Goal: Navigation & Orientation: Find specific page/section

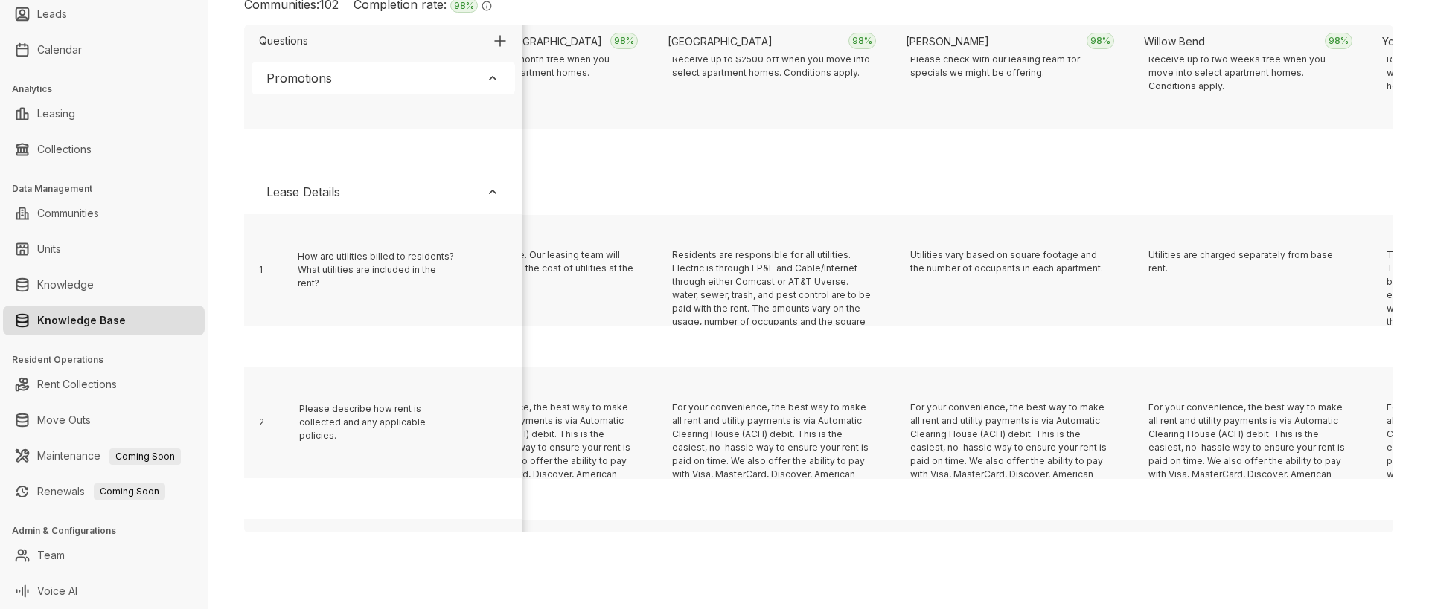
scroll to position [307, 2433]
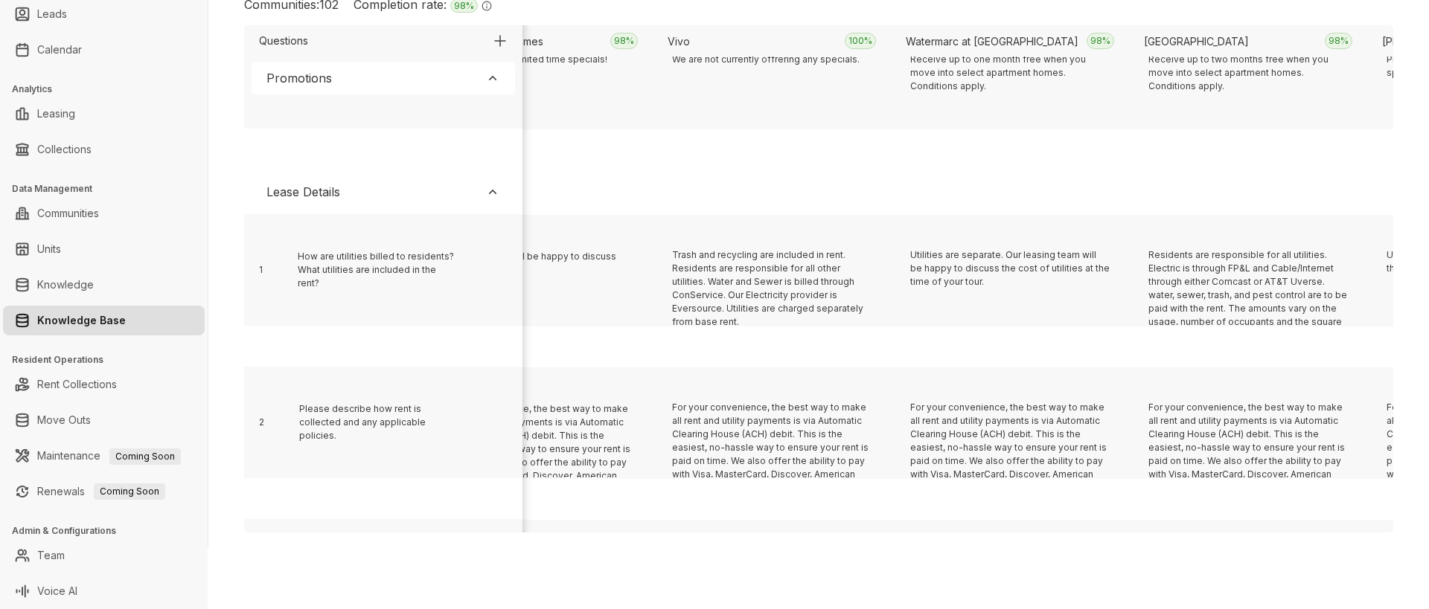
scroll to position [307, 5767]
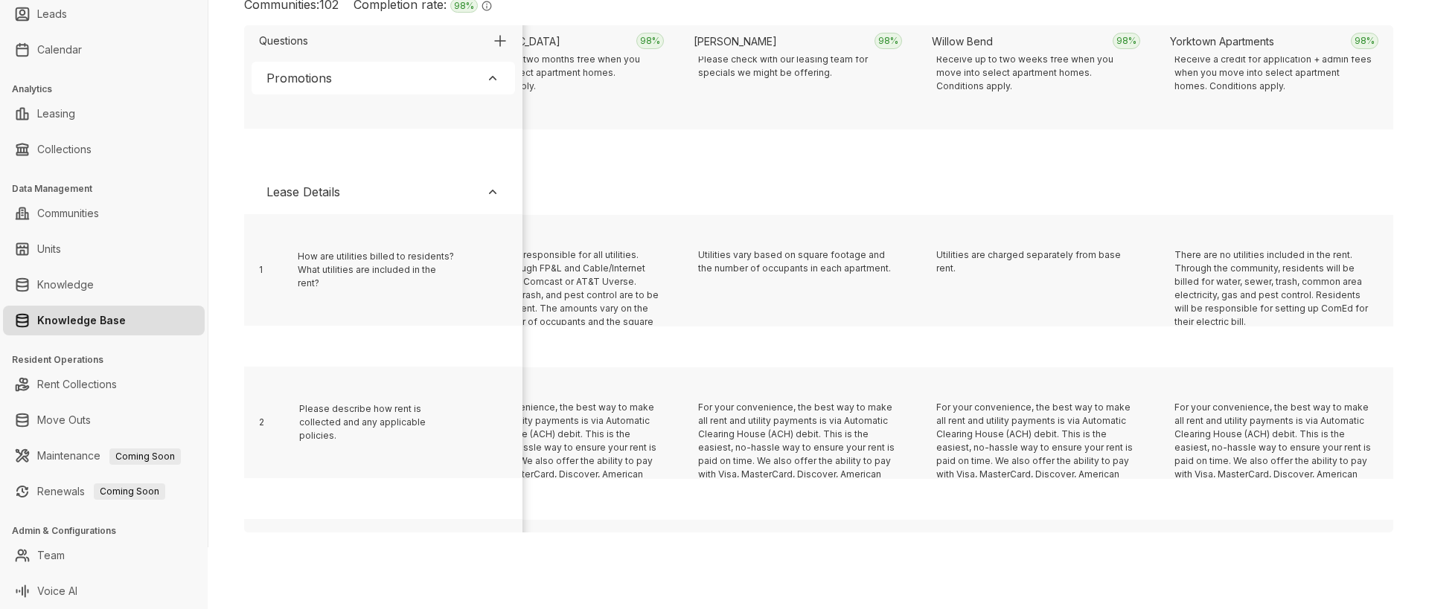
scroll to position [307, 8862]
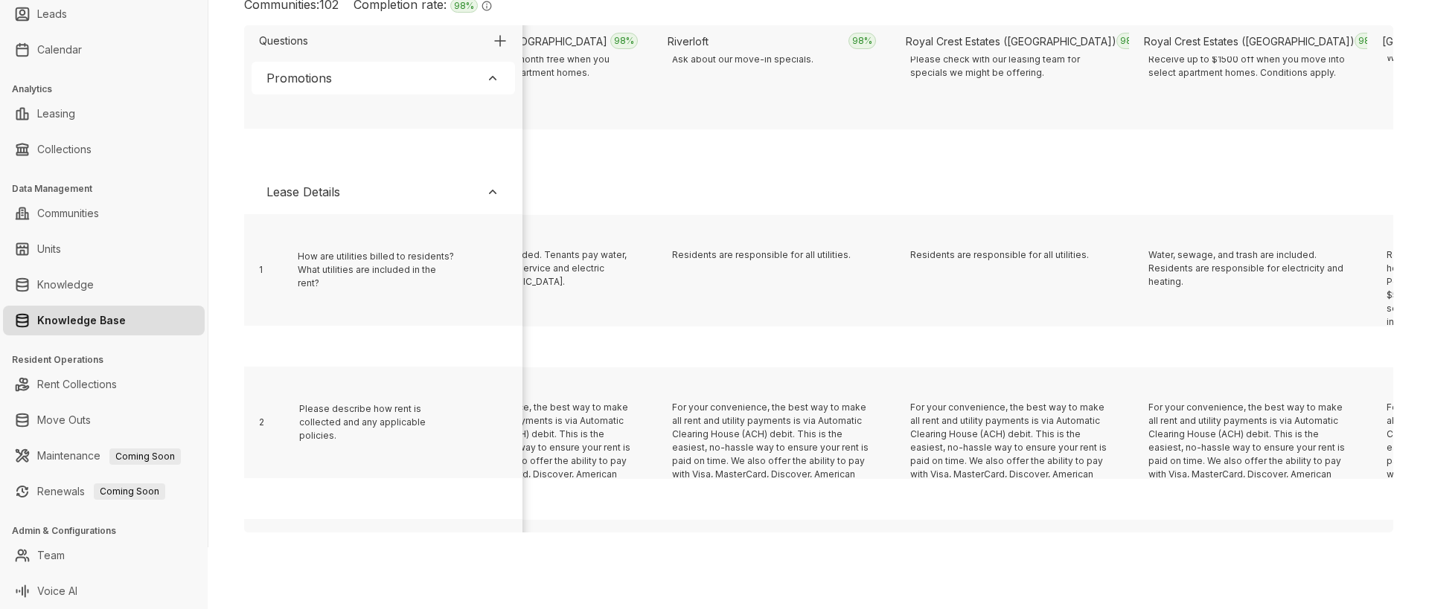
scroll to position [307, 14577]
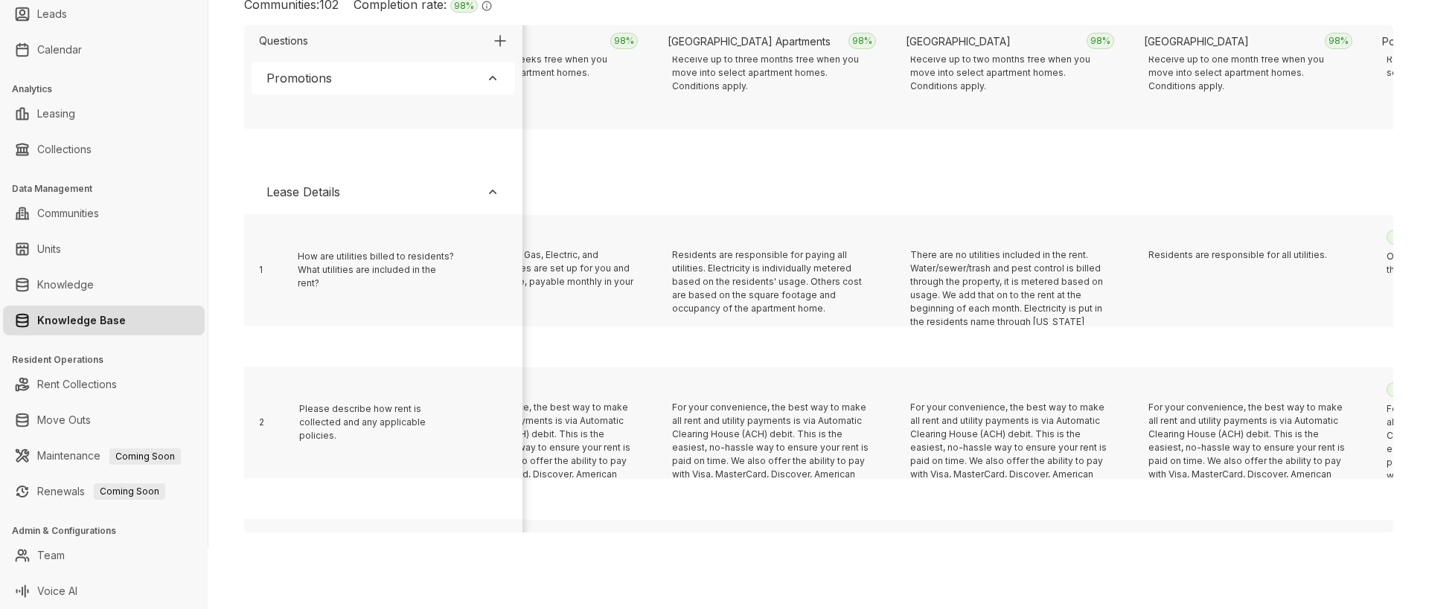
scroll to position [307, 13624]
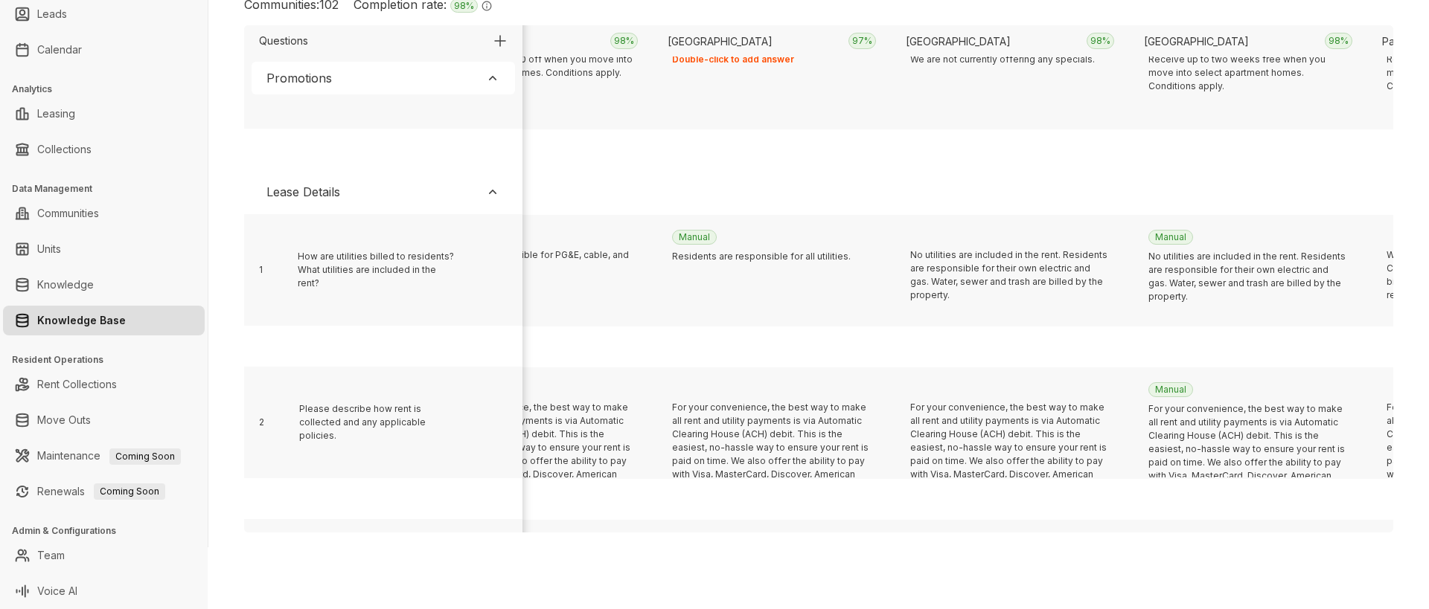
scroll to position [307, 2671]
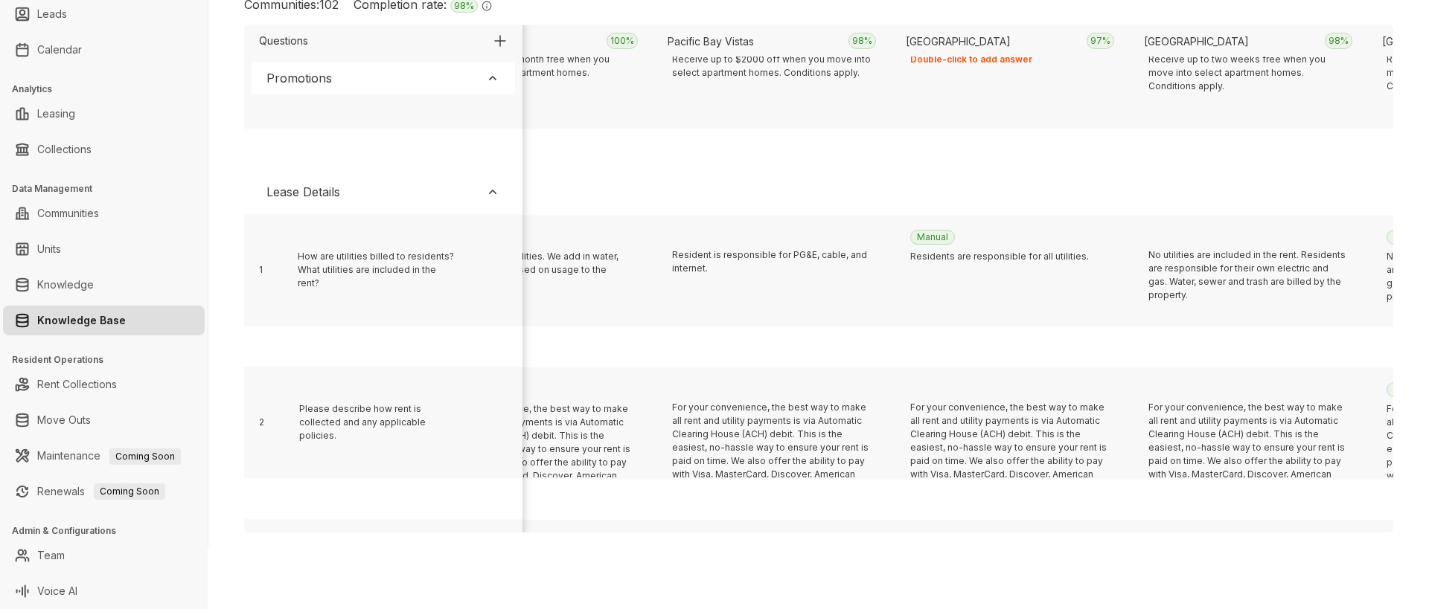
scroll to position [307, 4576]
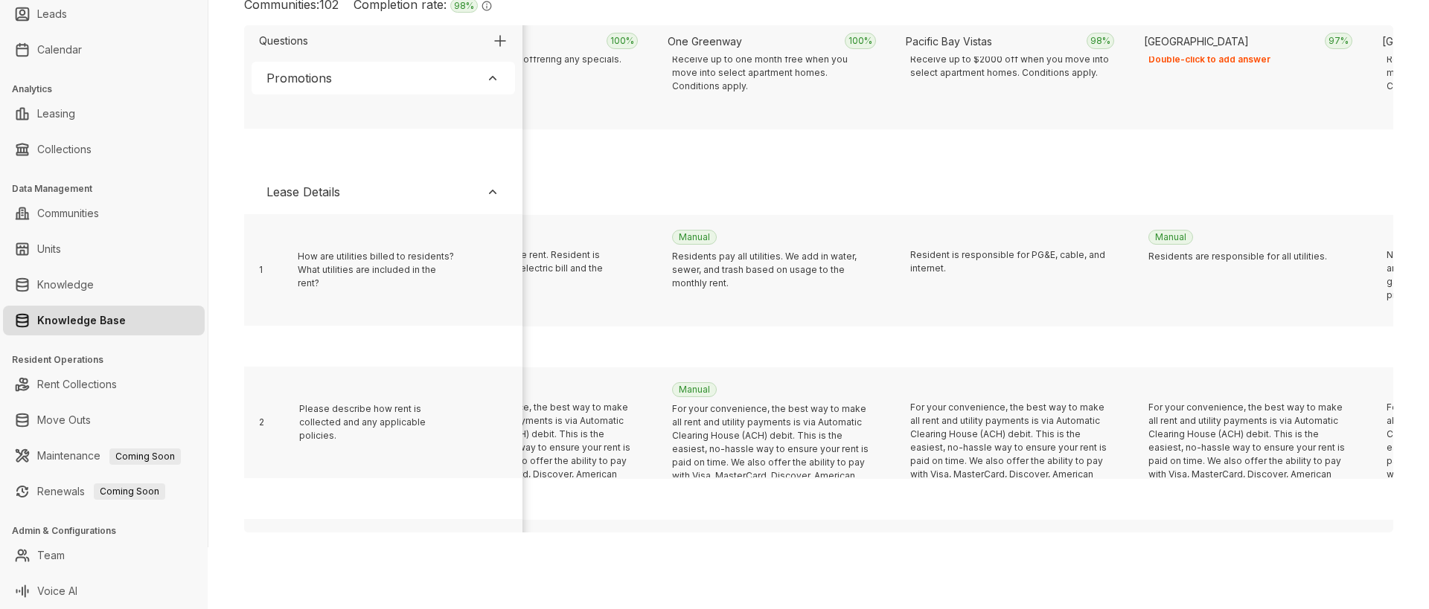
scroll to position [307, 11481]
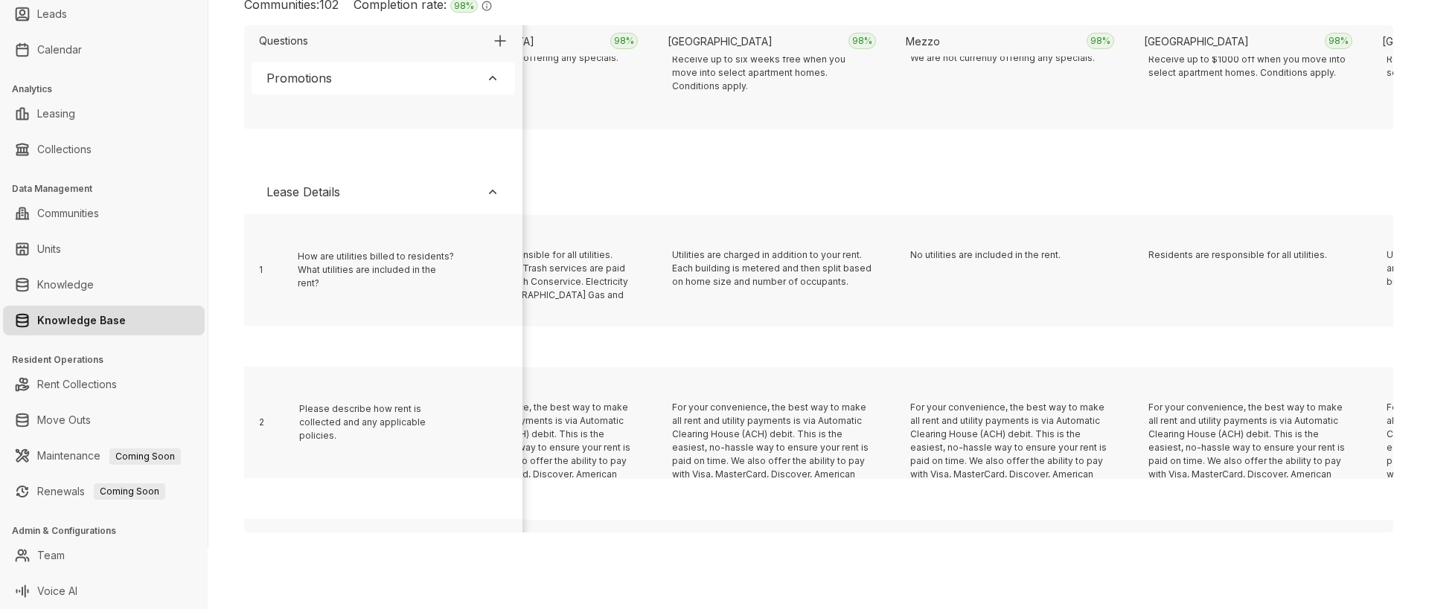
scroll to position [307, 6243]
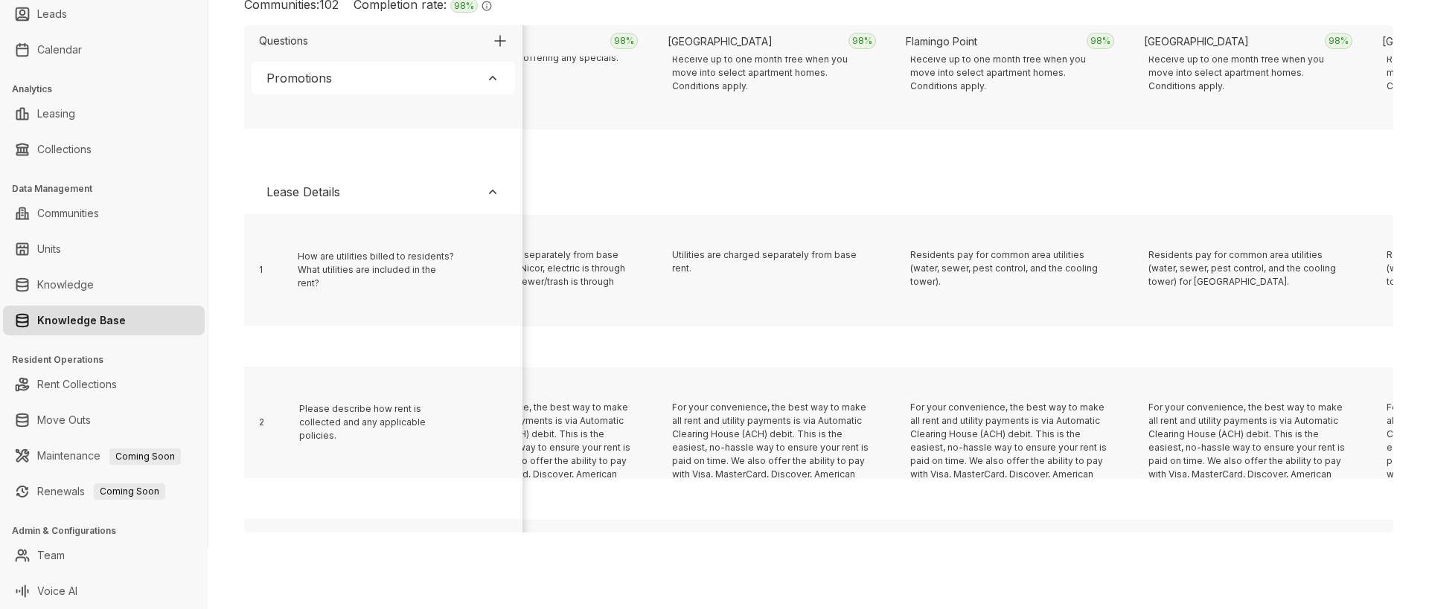
scroll to position [307, 528]
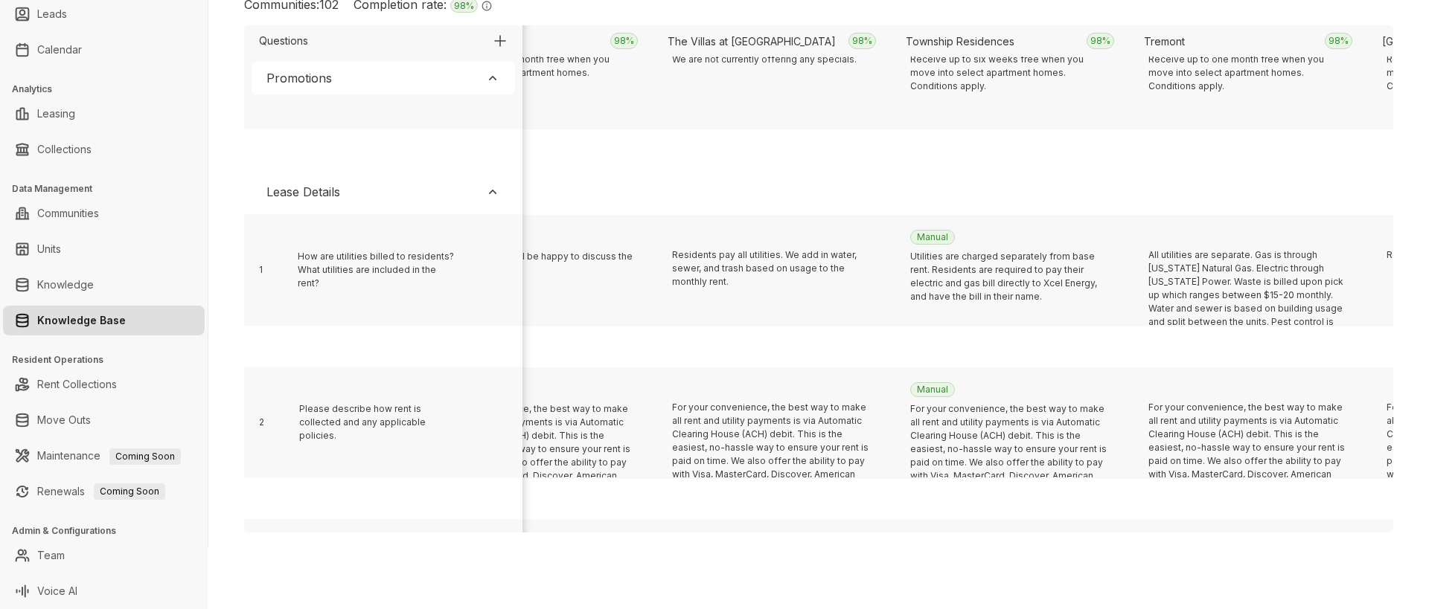
scroll to position [307, 13862]
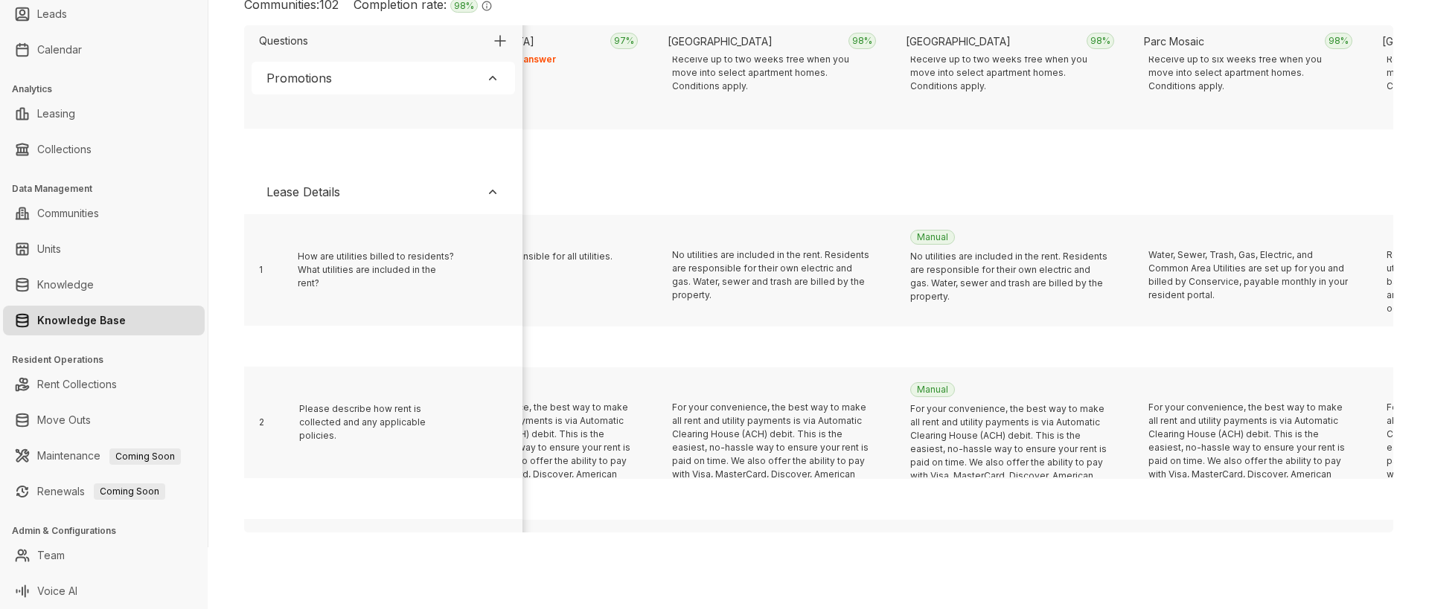
scroll to position [307, 9100]
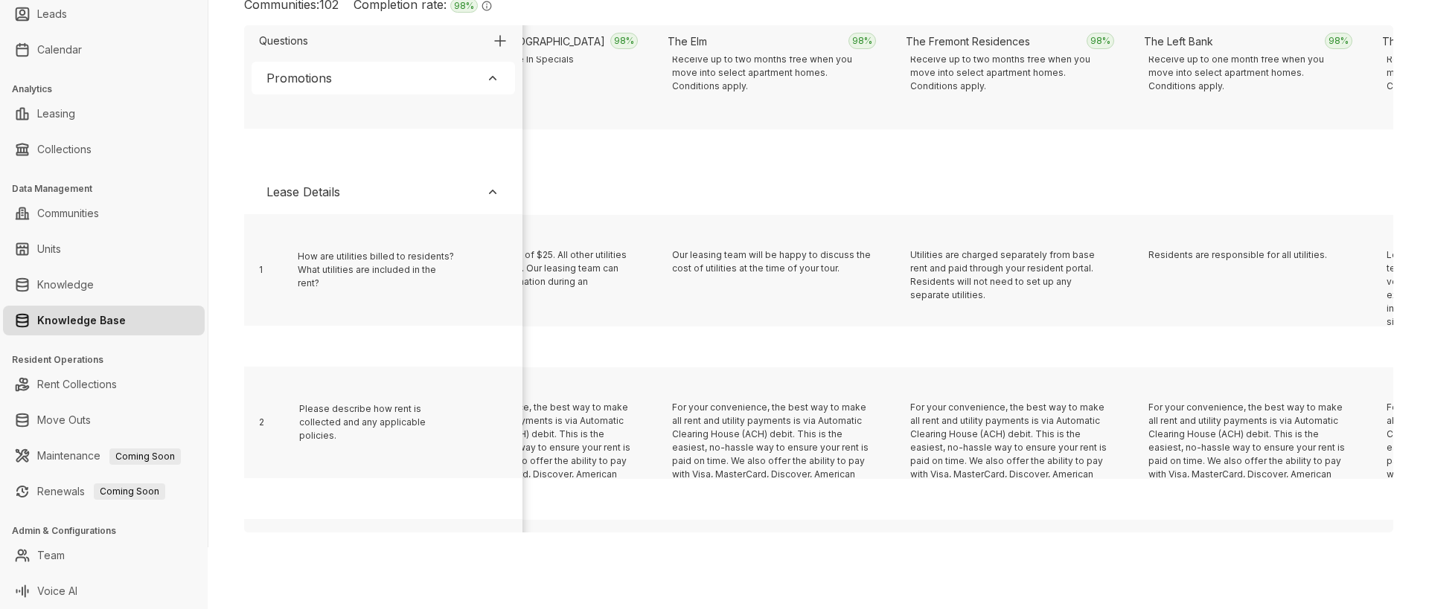
scroll to position [307, 17672]
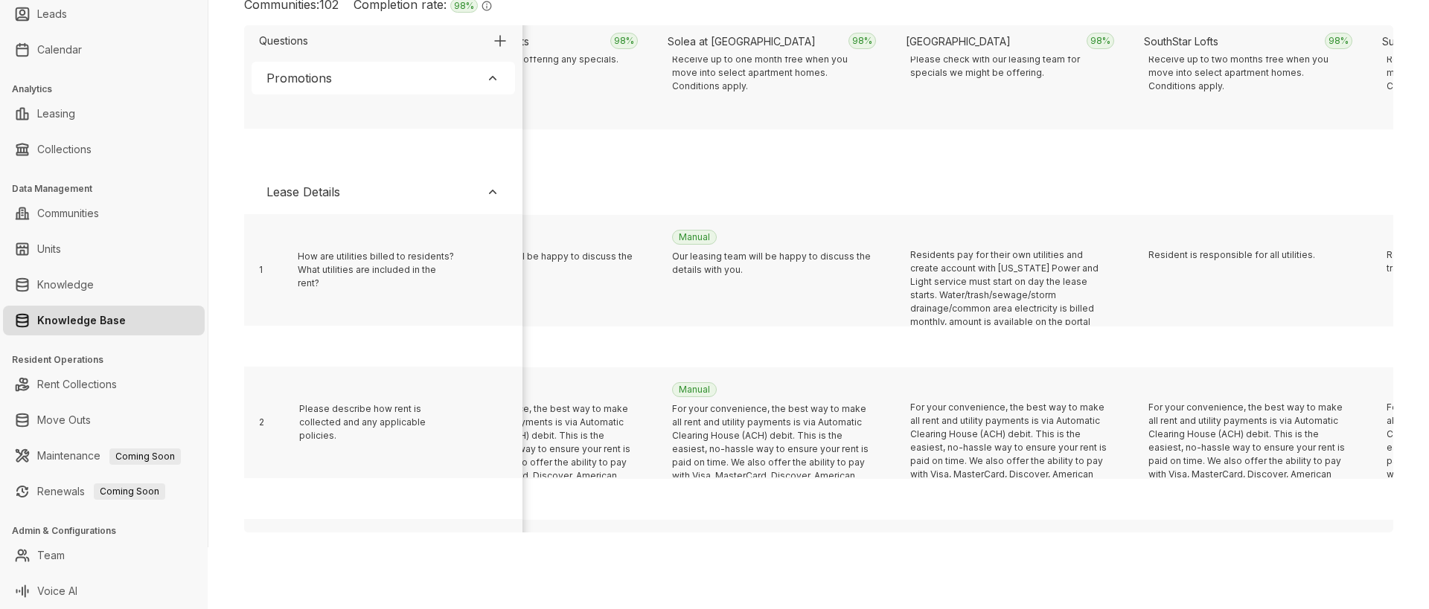
scroll to position [307, 1481]
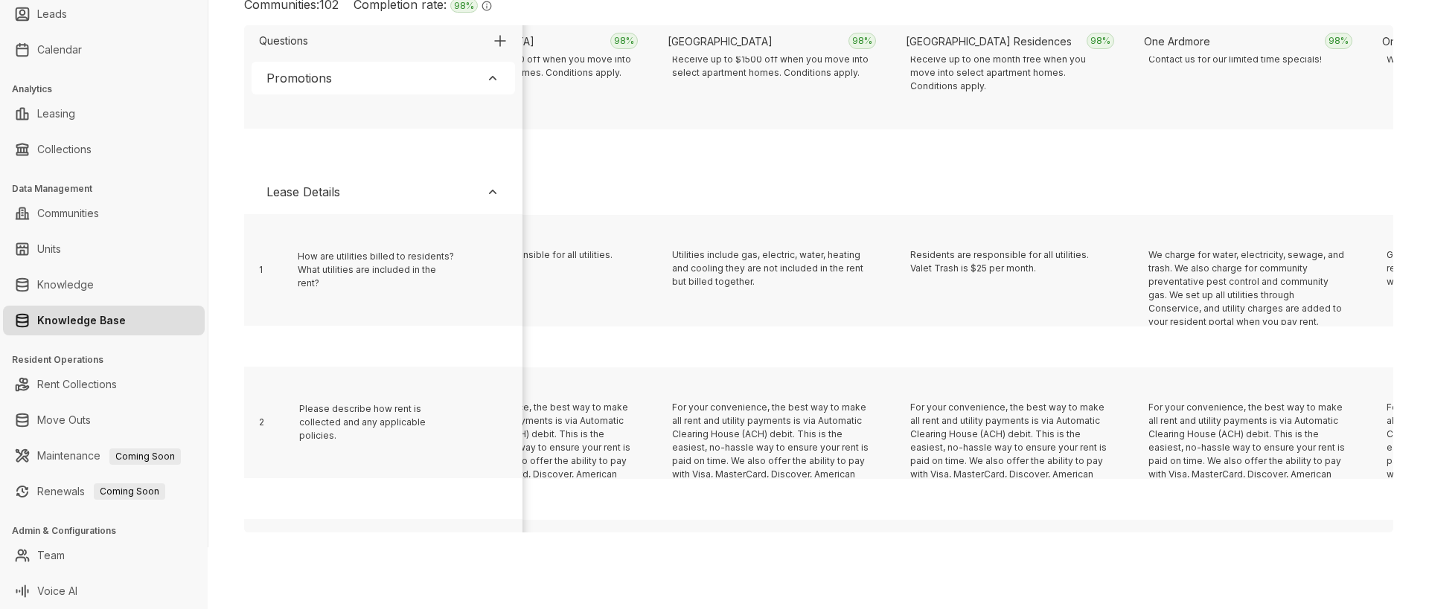
scroll to position [307, 4814]
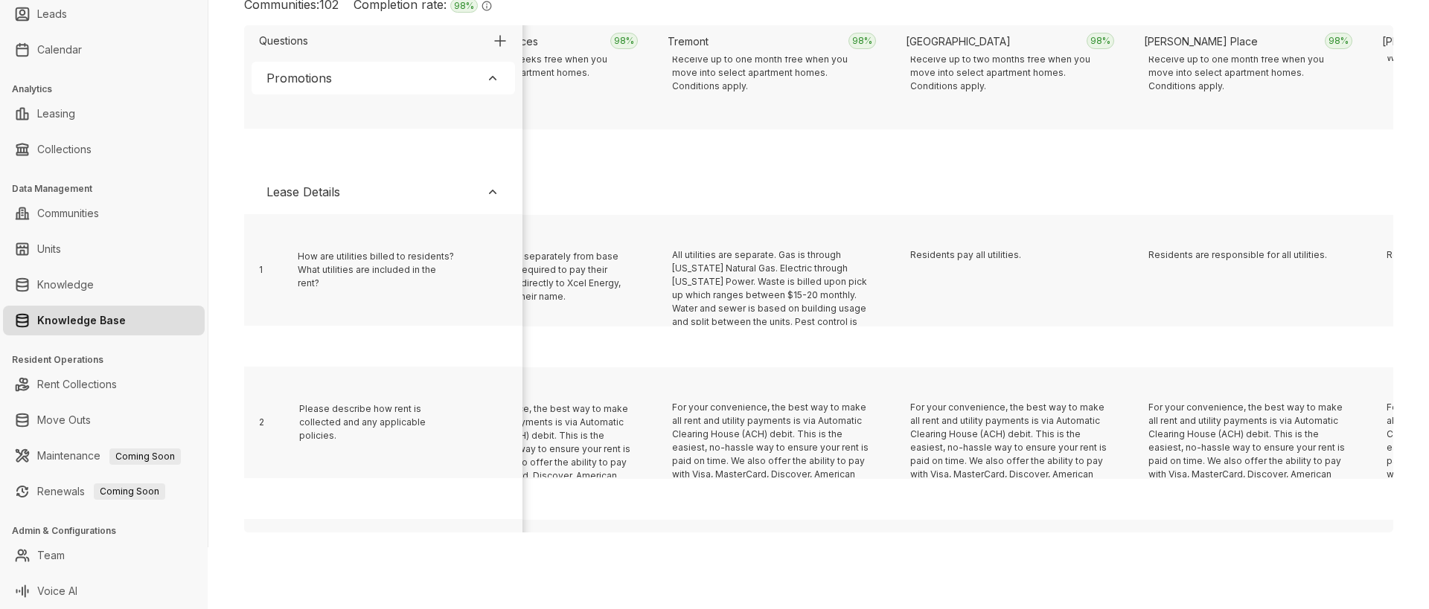
scroll to position [307, 15767]
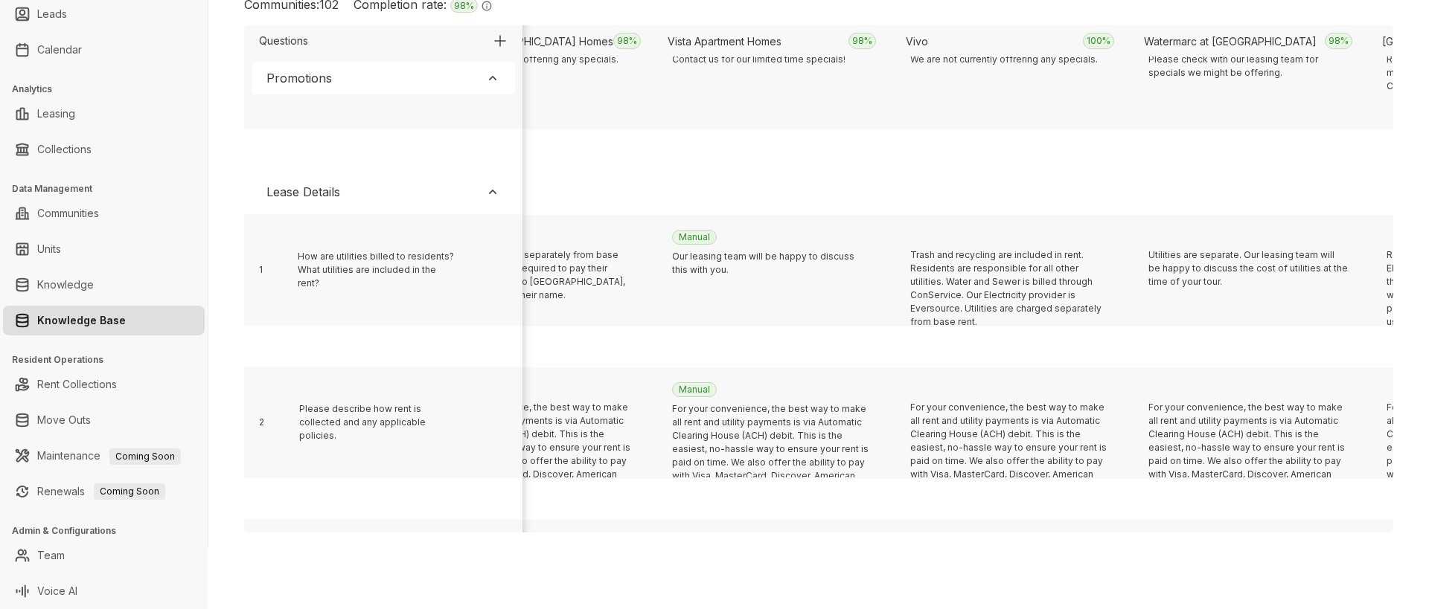
scroll to position [307, 18387]
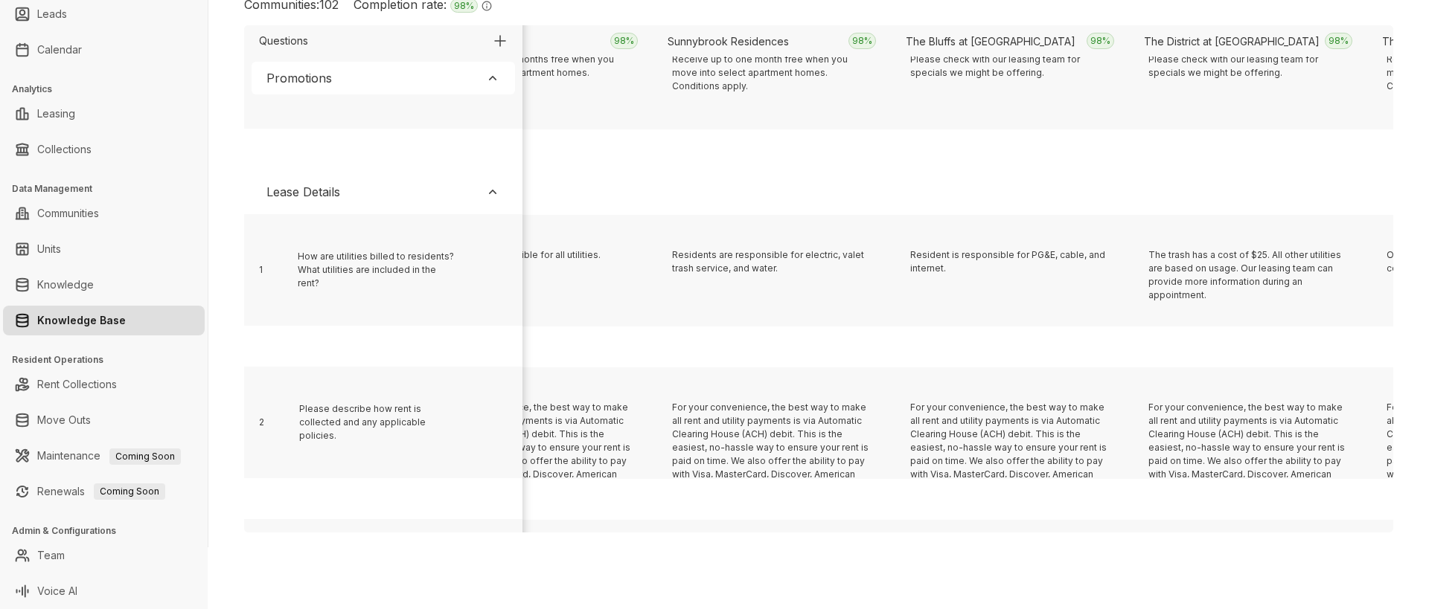
scroll to position [307, 6005]
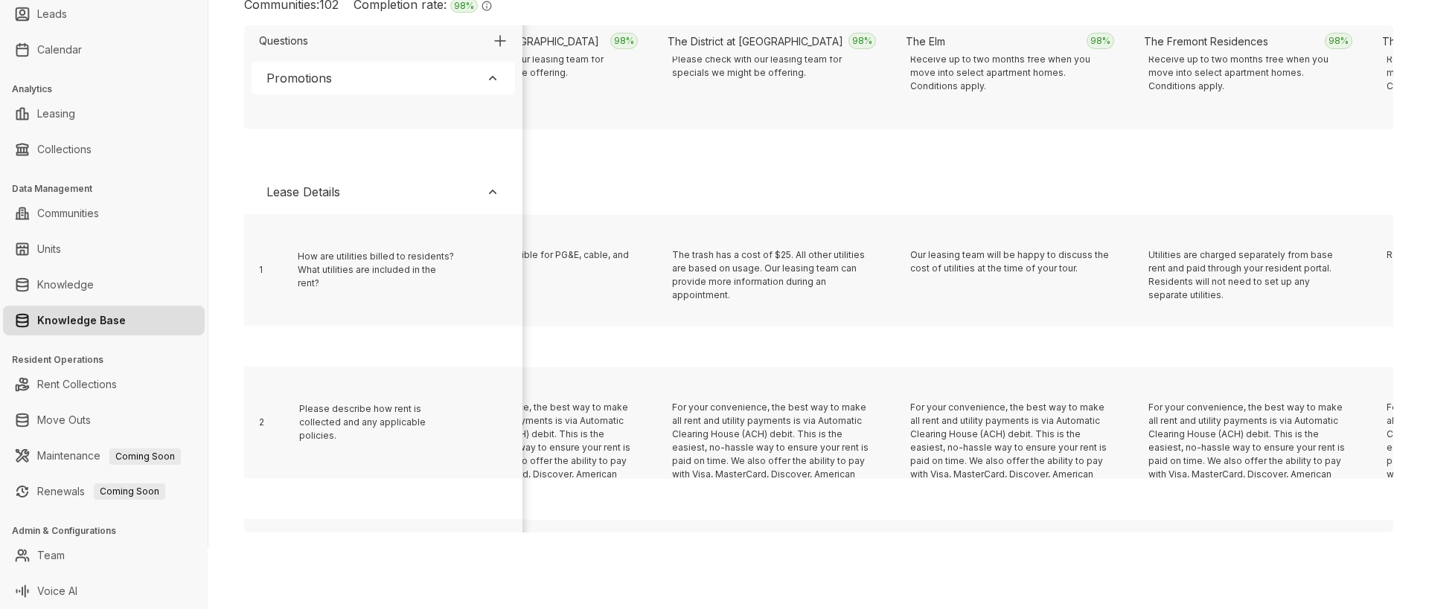
scroll to position [307, 16005]
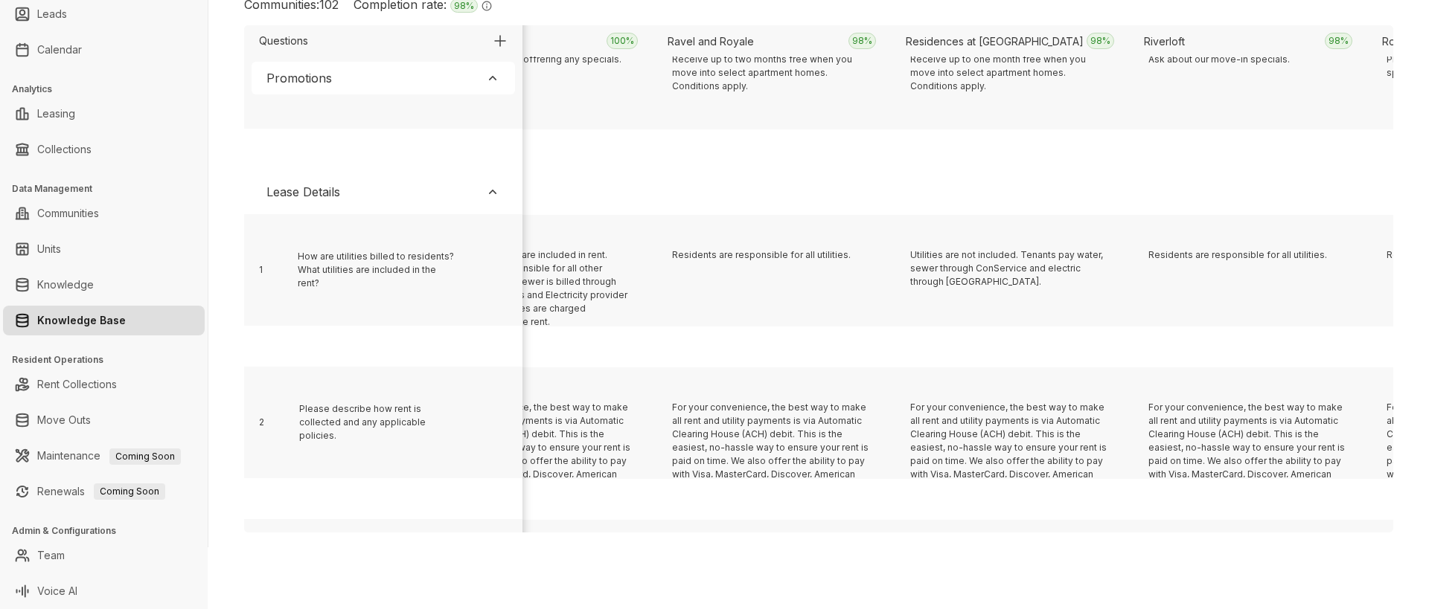
scroll to position [307, 14101]
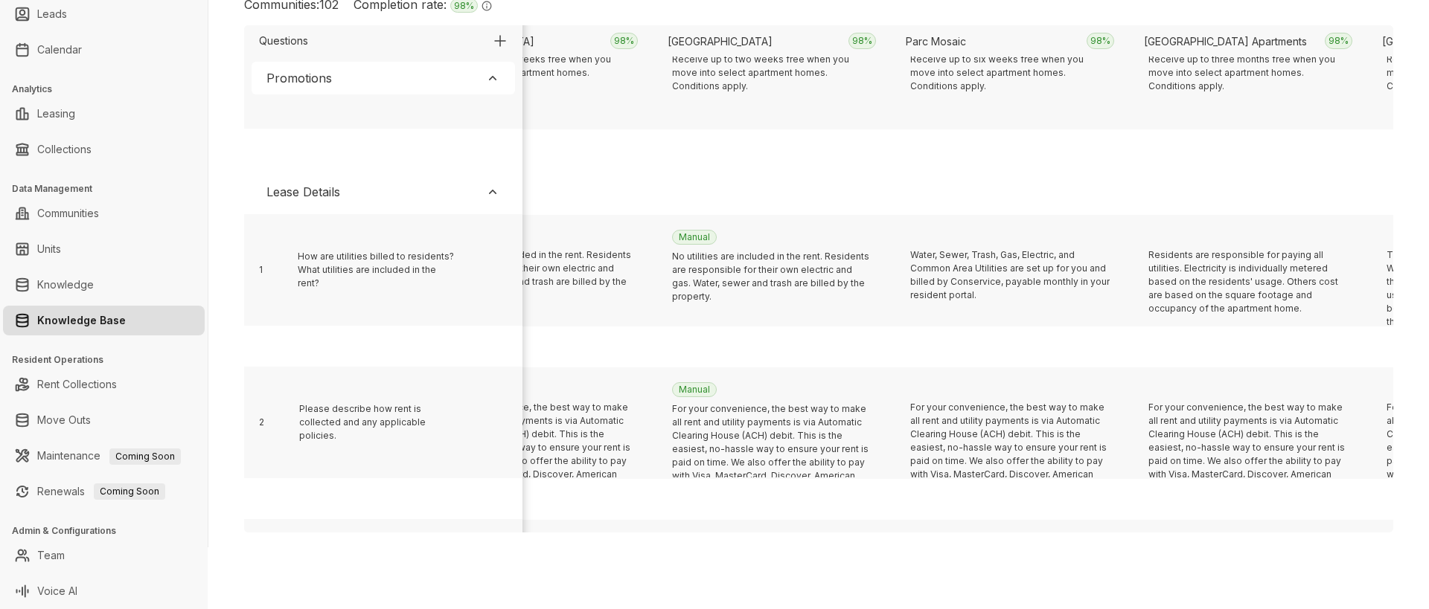
scroll to position [307, 10291]
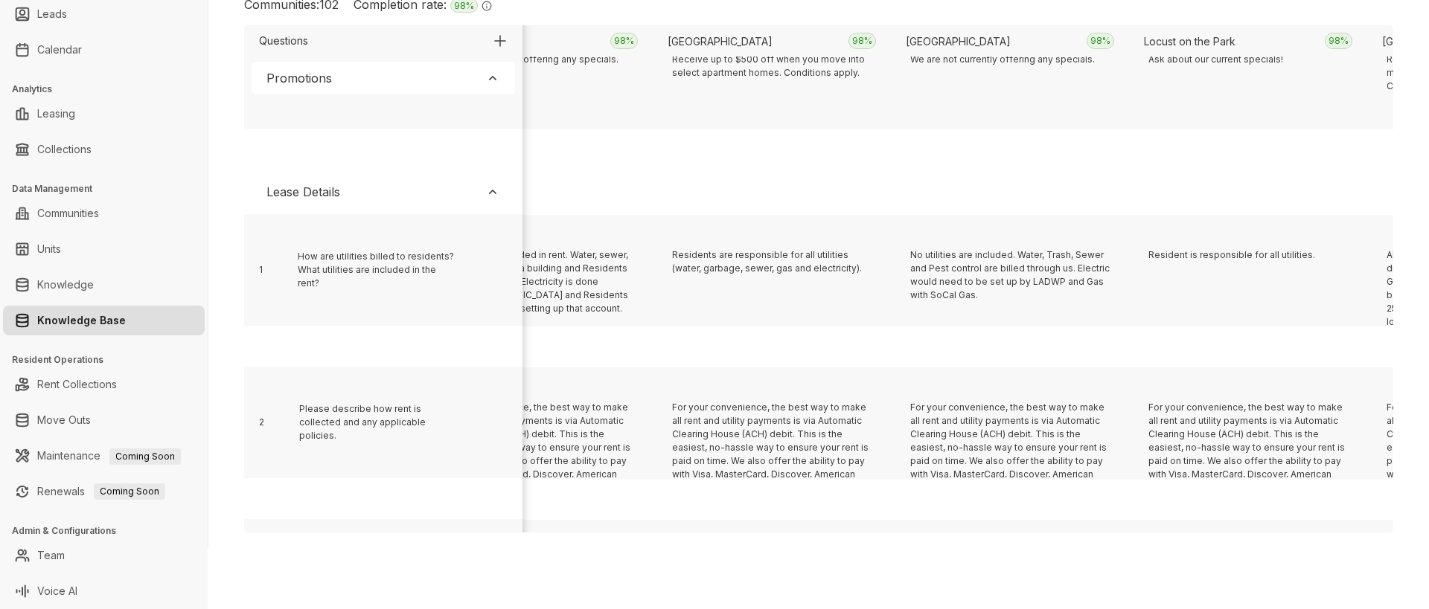
scroll to position [307, 5052]
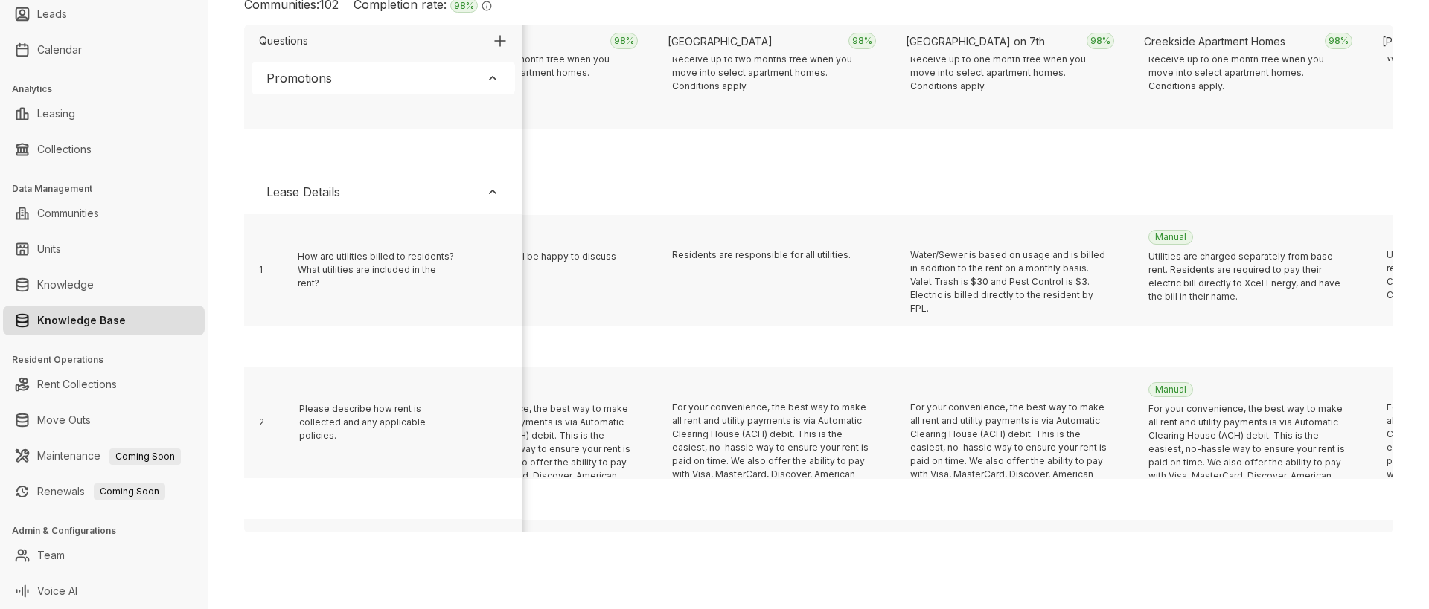
scroll to position [307, 3148]
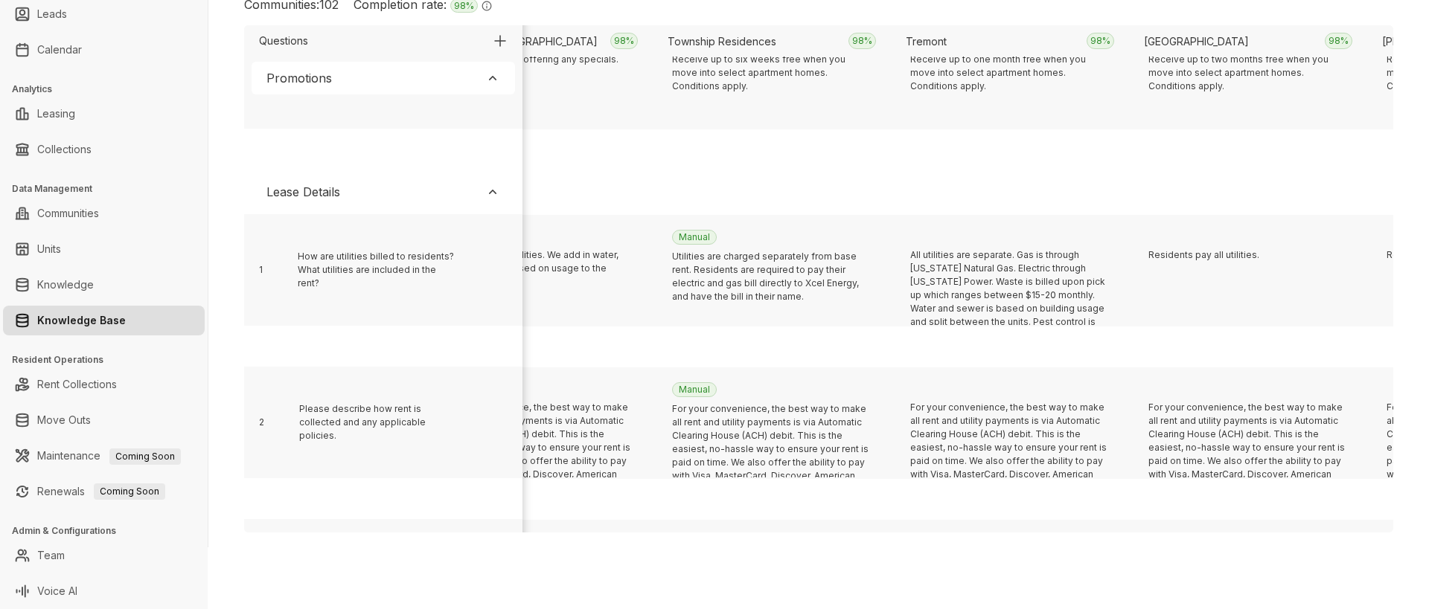
scroll to position [307, 11958]
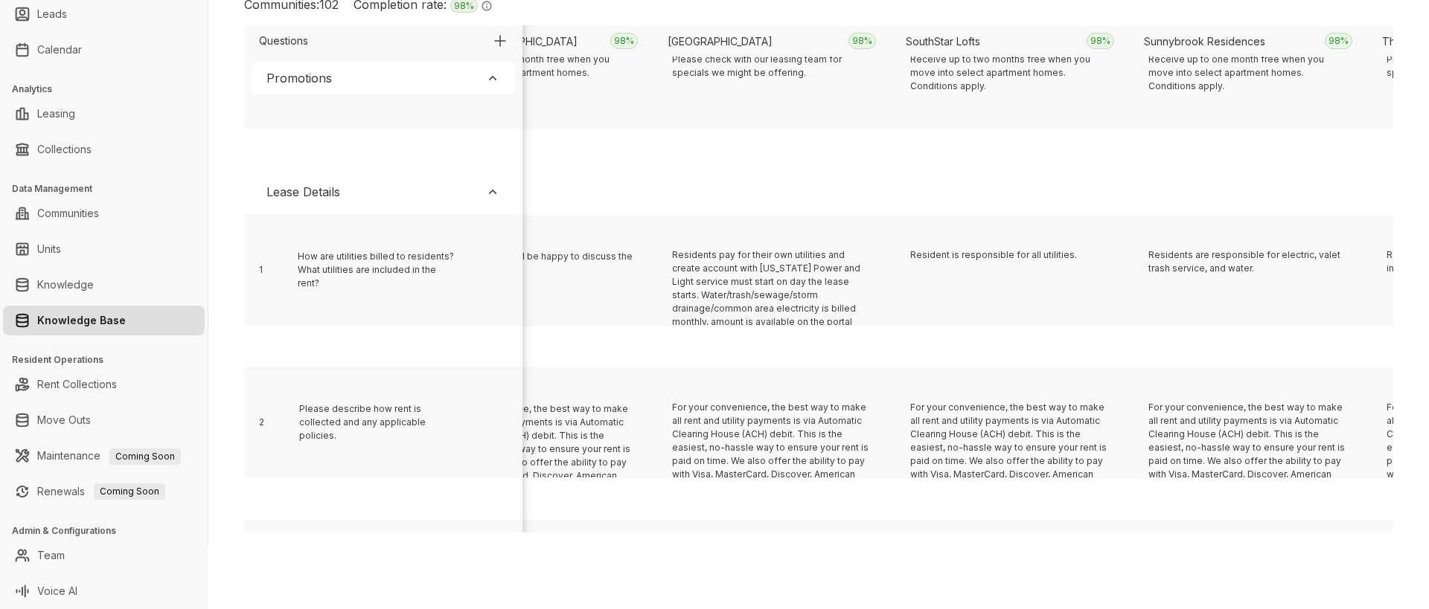
scroll to position [307, 12672]
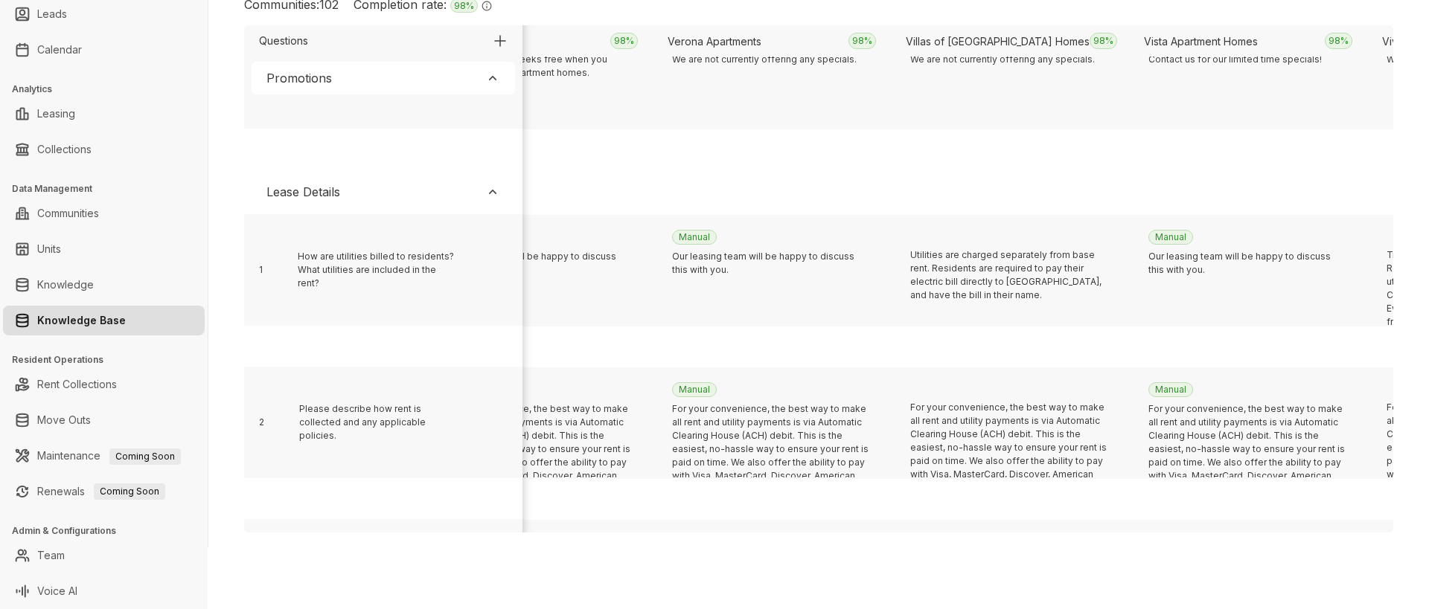
scroll to position [307, 4338]
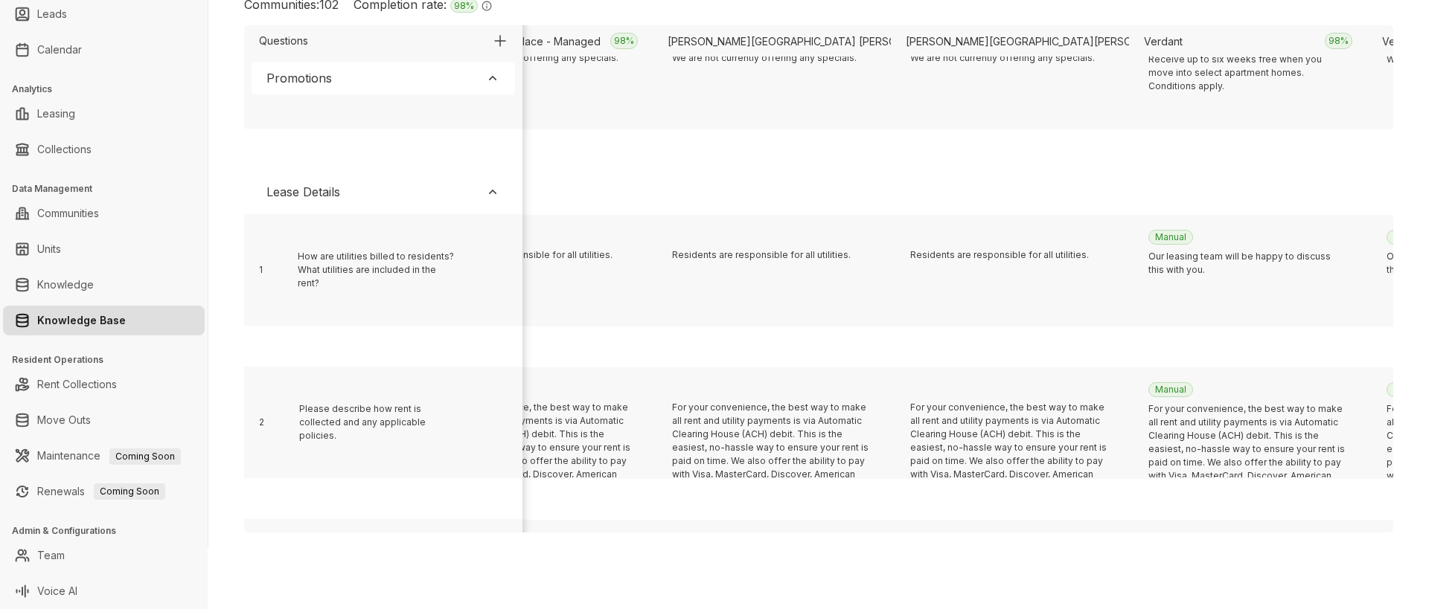
scroll to position [307, 14815]
